Goal: Transaction & Acquisition: Purchase product/service

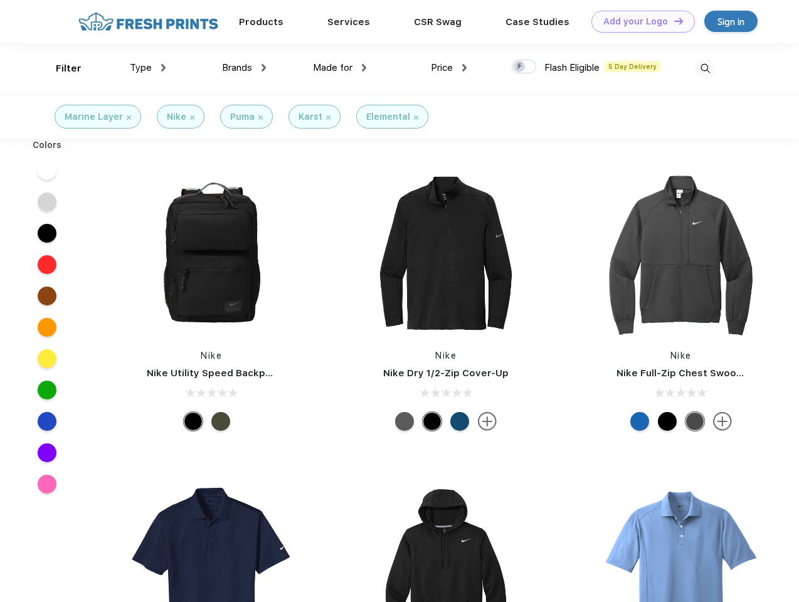
click at [639, 21] on link "Add your Logo Design Tool" at bounding box center [644, 22] width 104 height 22
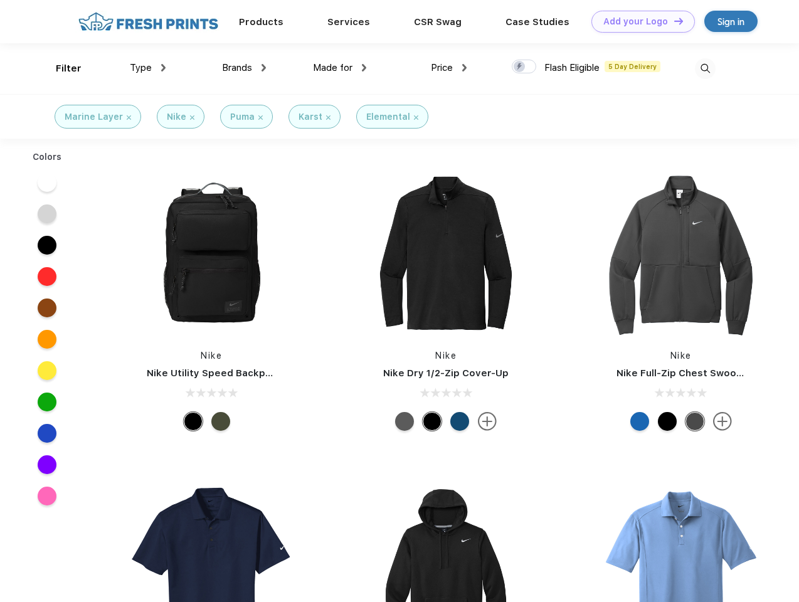
click at [0, 0] on div "Design Tool" at bounding box center [0, 0] width 0 height 0
click at [673, 21] on link "Add your Logo Design Tool" at bounding box center [644, 22] width 104 height 22
click at [60, 68] on div "Filter" at bounding box center [69, 68] width 26 height 14
click at [148, 68] on span "Type" at bounding box center [141, 67] width 22 height 11
click at [244, 68] on span "Brands" at bounding box center [237, 67] width 30 height 11
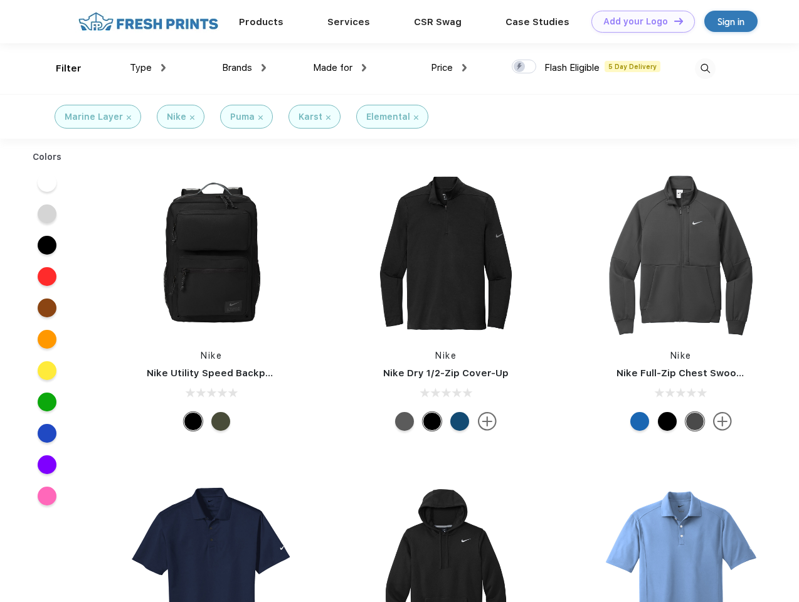
click at [340, 68] on span "Made for" at bounding box center [333, 67] width 40 height 11
click at [449, 68] on span "Price" at bounding box center [442, 67] width 22 height 11
click at [525, 67] on div at bounding box center [524, 67] width 24 height 14
click at [520, 67] on input "checkbox" at bounding box center [516, 63] width 8 height 8
click at [705, 68] on img at bounding box center [705, 68] width 21 height 21
